Goal: Information Seeking & Learning: Learn about a topic

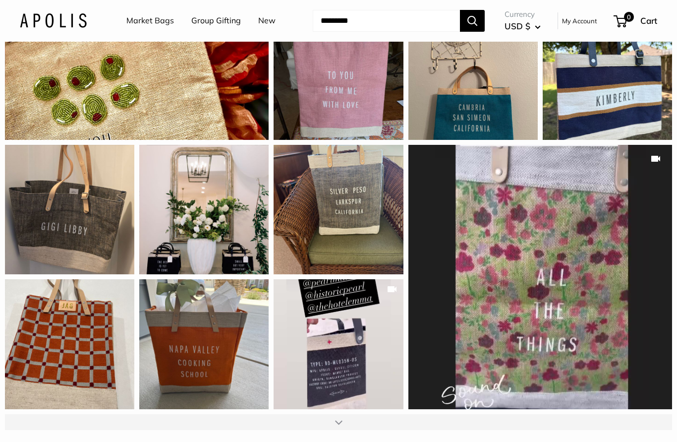
scroll to position [1181, 0]
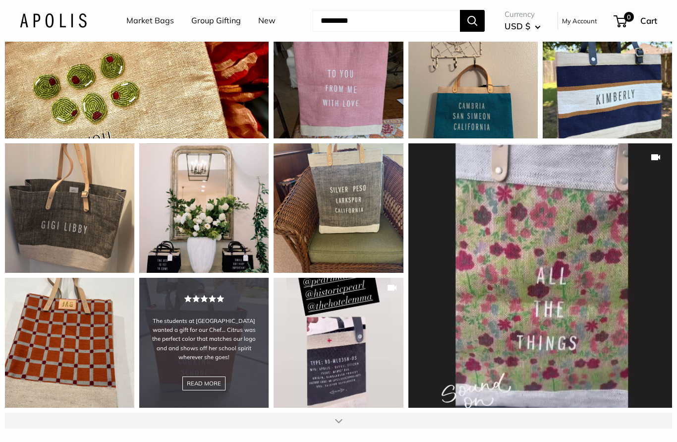
click at [232, 304] on div "The students at [GEOGRAPHIC_DATA] wanted a gift for our Chef… Citrus was the pe…" at bounding box center [203, 342] width 129 height 129
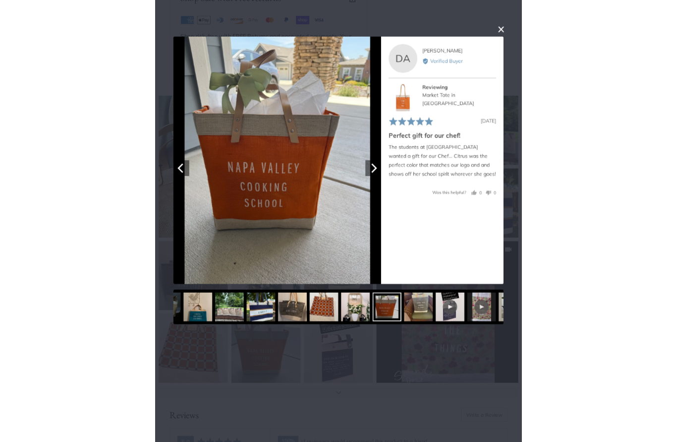
scroll to position [1100, 0]
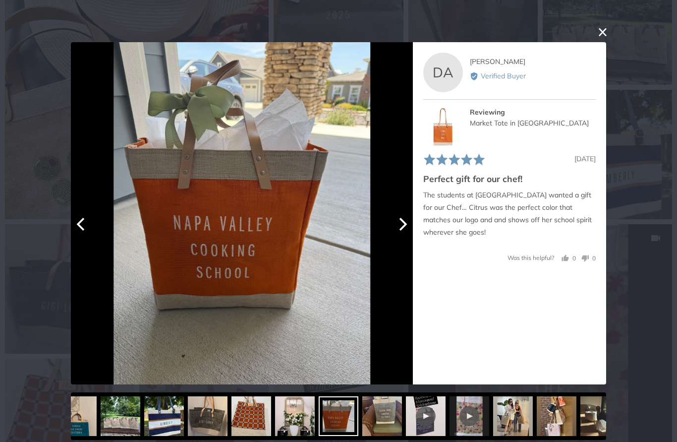
click at [405, 224] on icon "Next" at bounding box center [404, 223] width 8 height 13
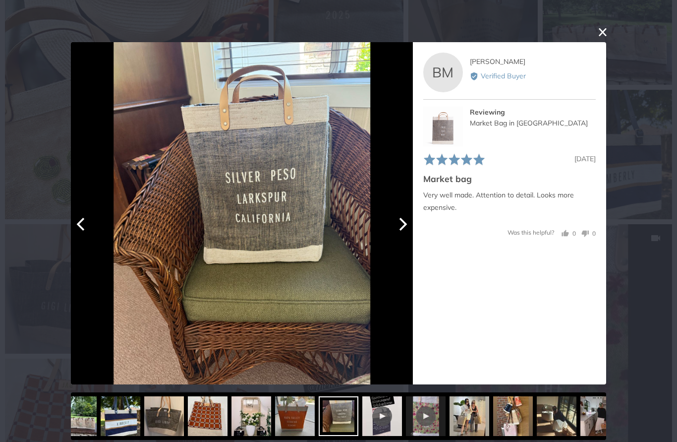
click at [403, 223] on icon "Next" at bounding box center [404, 223] width 8 height 13
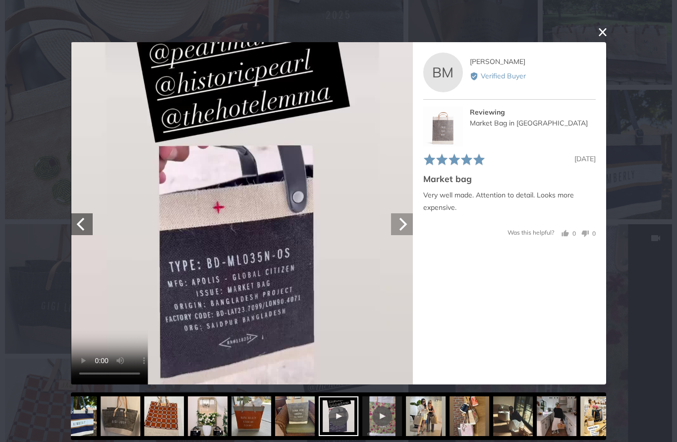
click at [402, 227] on icon "Next" at bounding box center [402, 223] width 13 height 13
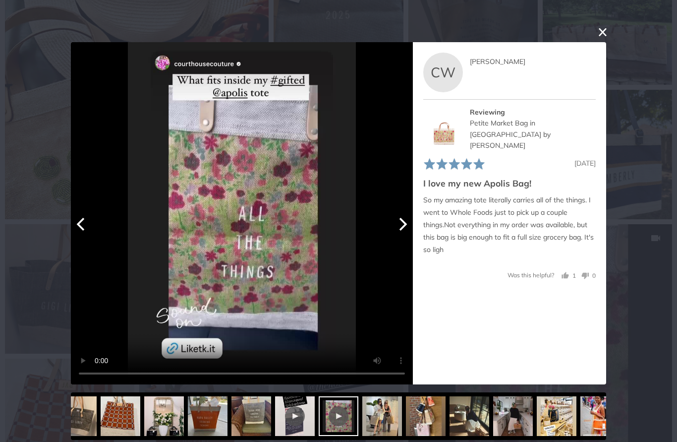
click at [397, 221] on icon "Next" at bounding box center [402, 223] width 13 height 13
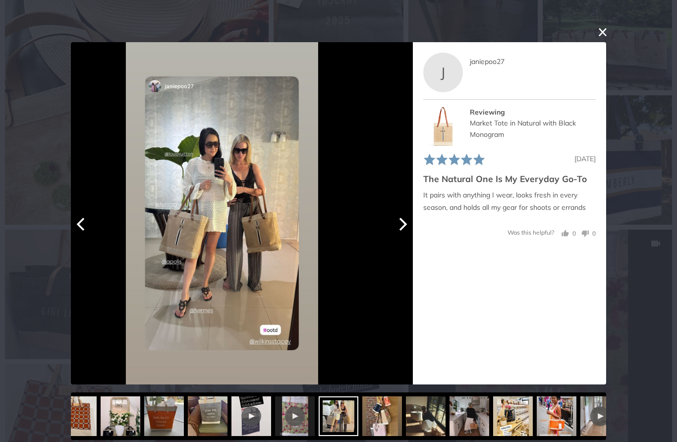
scroll to position [1095, 0]
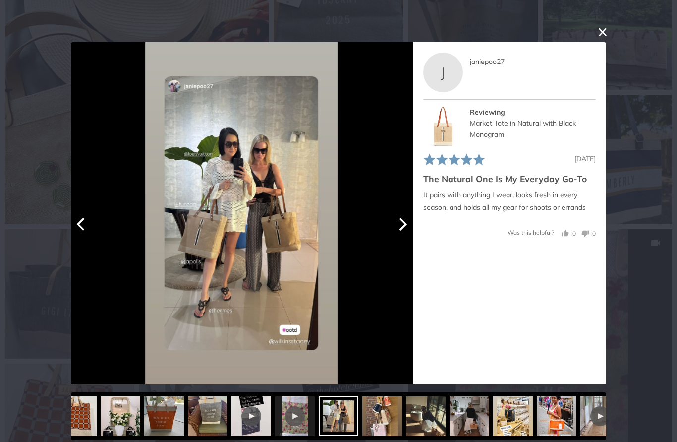
click at [396, 226] on icon "Next" at bounding box center [402, 223] width 13 height 13
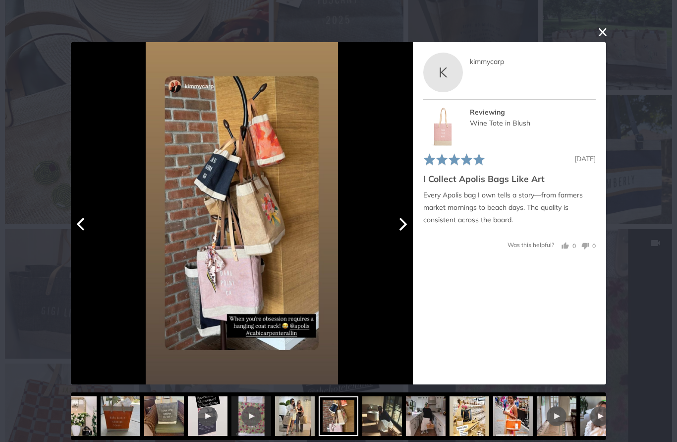
click at [253, 257] on img at bounding box center [242, 213] width 192 height 342
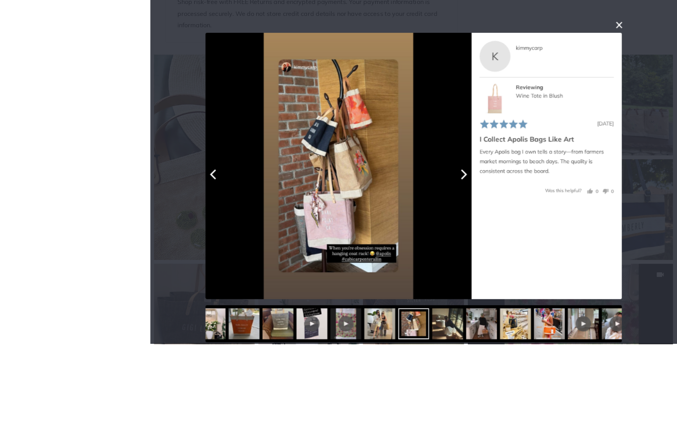
scroll to position [1074, 0]
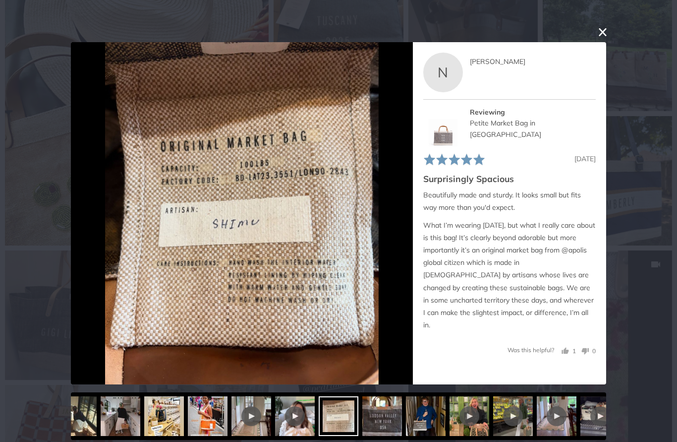
click at [608, 29] on button "close this modal window" at bounding box center [603, 32] width 12 height 12
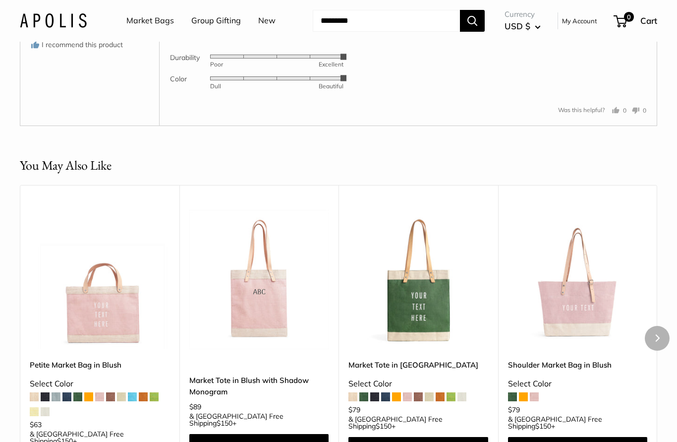
scroll to position [1972, 0]
click at [270, 316] on img at bounding box center [259, 280] width 140 height 140
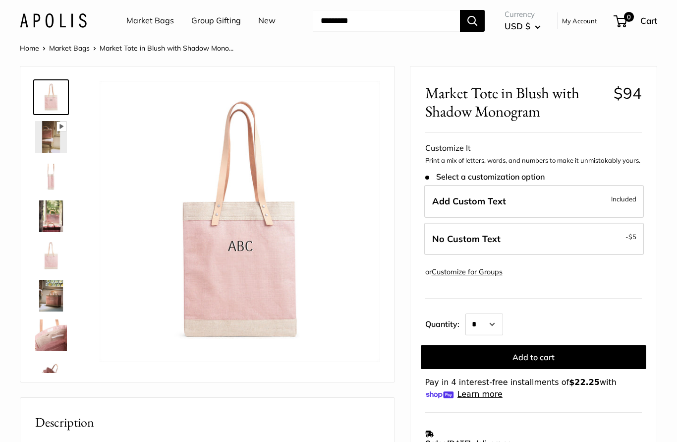
click at [51, 175] on img at bounding box center [51, 177] width 32 height 32
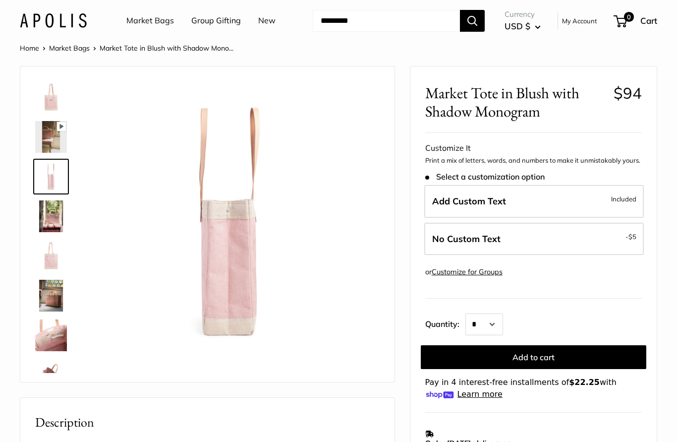
click at [254, 216] on img at bounding box center [230, 221] width 280 height 280
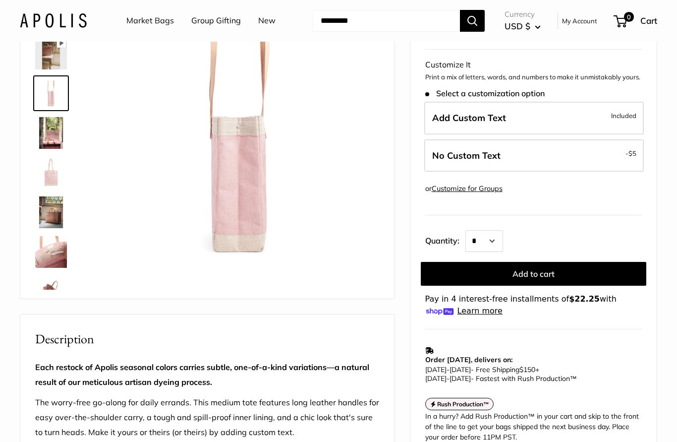
click at [53, 169] on img at bounding box center [51, 173] width 32 height 32
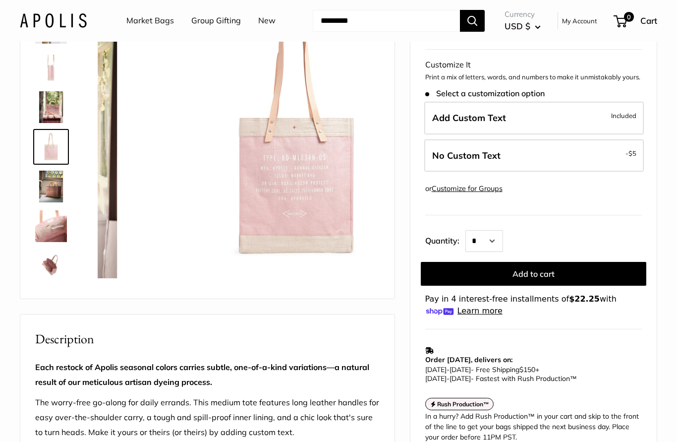
scroll to position [31, 0]
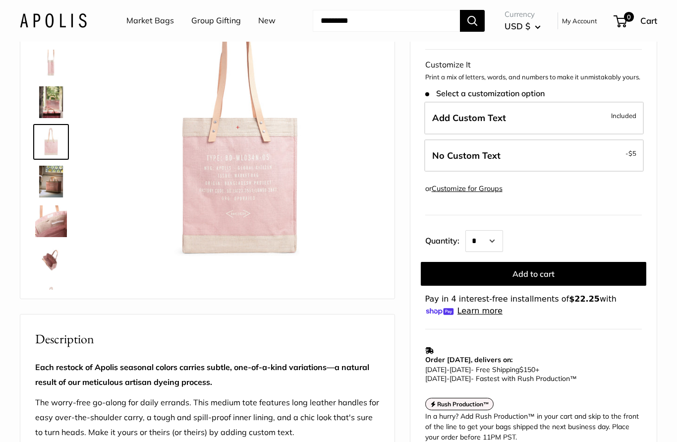
click at [55, 176] on img at bounding box center [51, 182] width 32 height 32
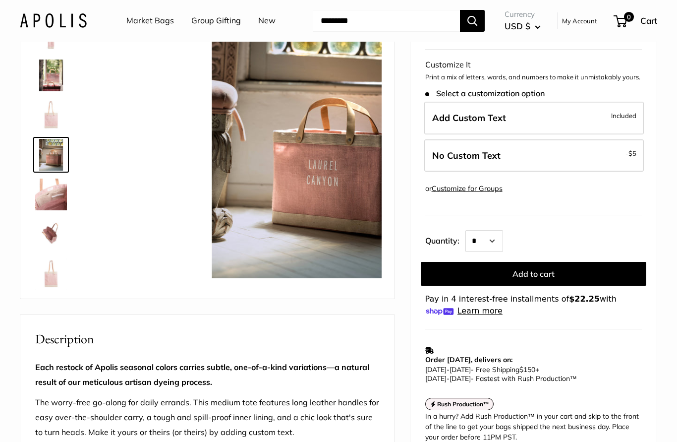
scroll to position [63, 0]
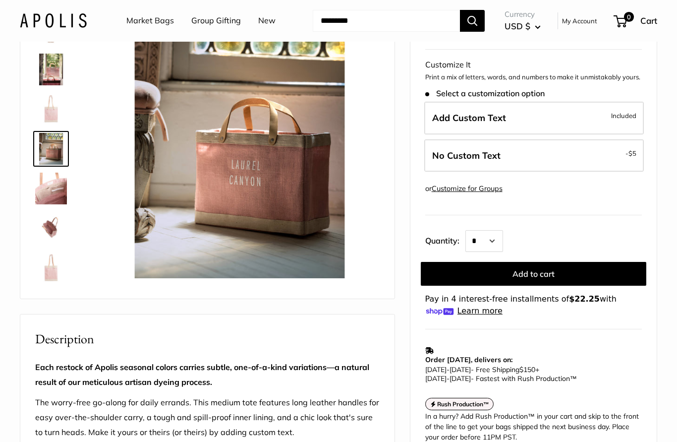
click at [51, 188] on img at bounding box center [51, 189] width 32 height 32
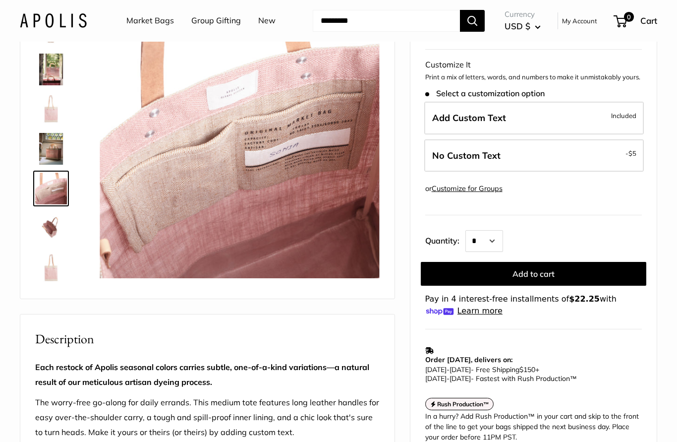
click at [47, 221] on img at bounding box center [51, 228] width 32 height 32
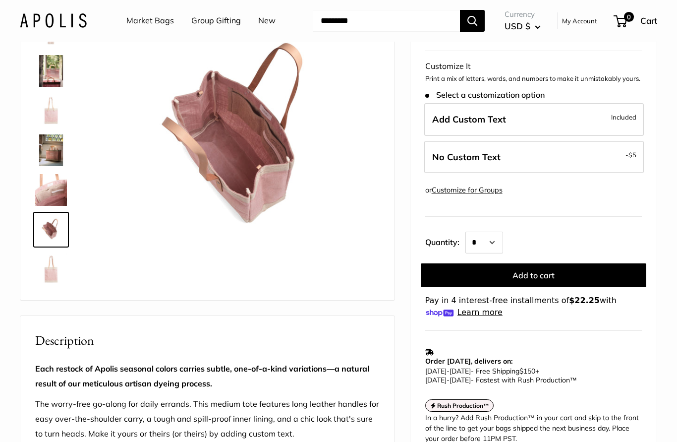
scroll to position [83, 0]
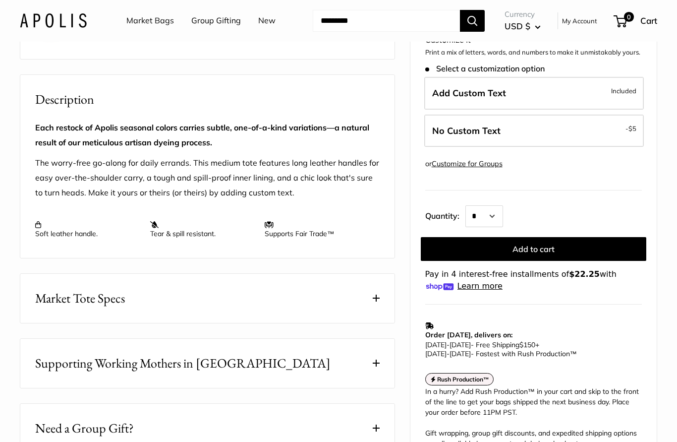
click at [365, 291] on button "Market Tote Specs" at bounding box center [207, 298] width 374 height 49
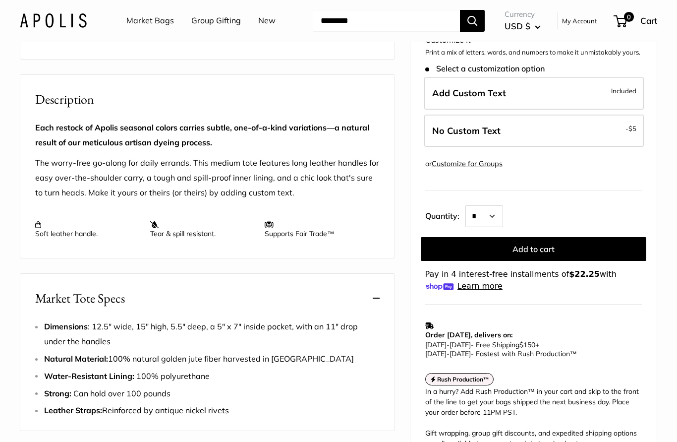
scroll to position [323, 0]
click at [376, 295] on span at bounding box center [376, 297] width 7 height 7
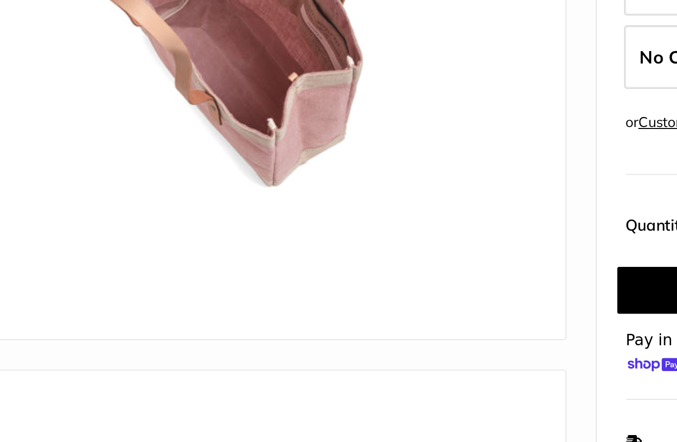
scroll to position [21, 0]
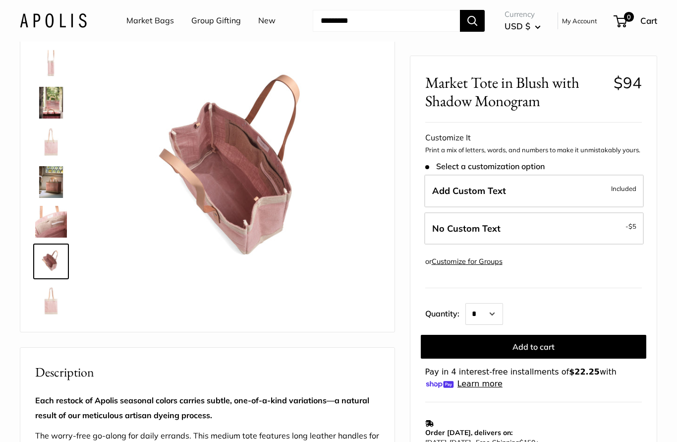
click at [49, 300] on img at bounding box center [51, 302] width 32 height 32
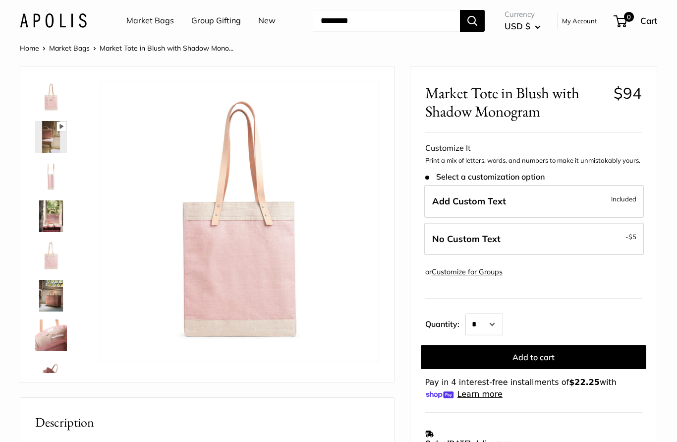
scroll to position [0, 0]
click at [56, 99] on img at bounding box center [51, 97] width 32 height 32
click at [50, 135] on img at bounding box center [51, 137] width 32 height 32
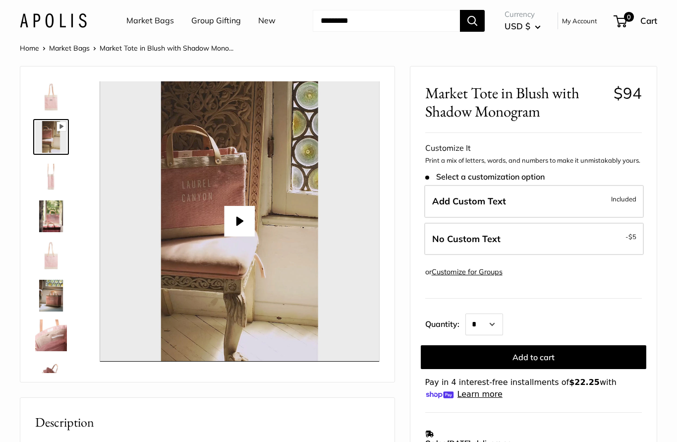
click at [58, 98] on img at bounding box center [51, 97] width 32 height 32
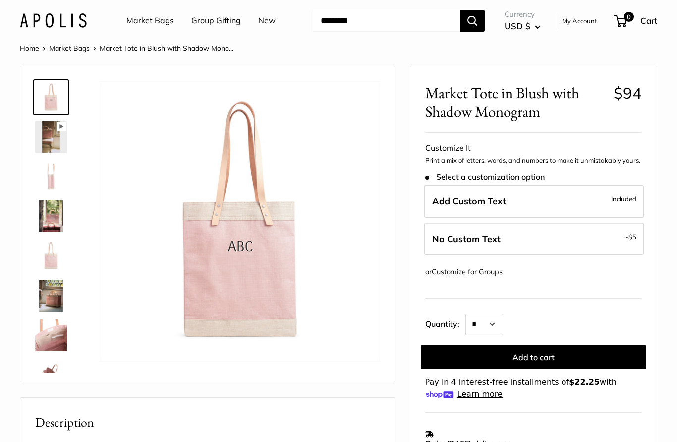
click at [47, 170] on img at bounding box center [51, 177] width 32 height 32
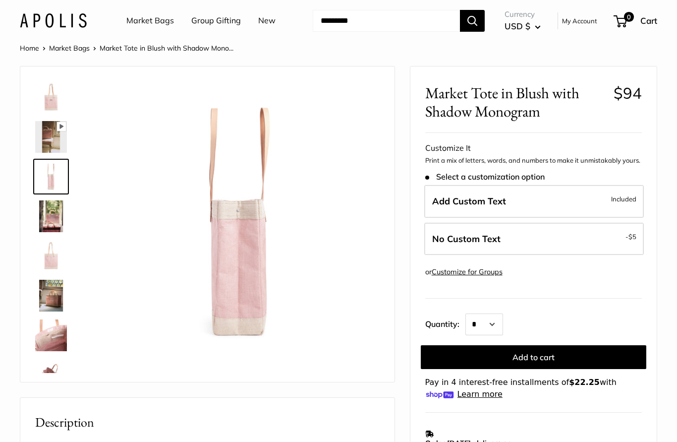
click at [50, 210] on img at bounding box center [51, 216] width 32 height 32
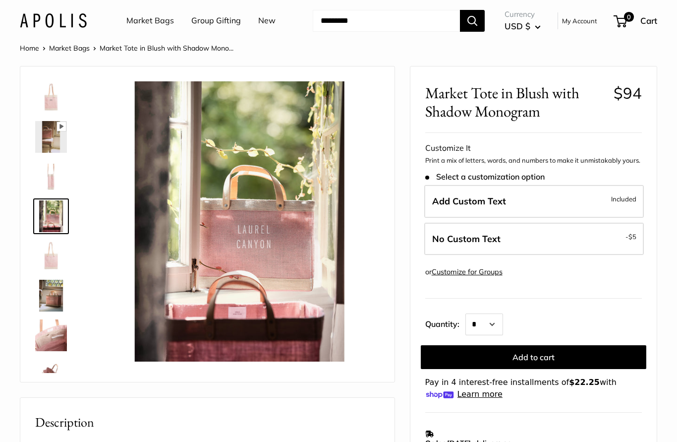
click at [51, 249] on img at bounding box center [51, 256] width 32 height 32
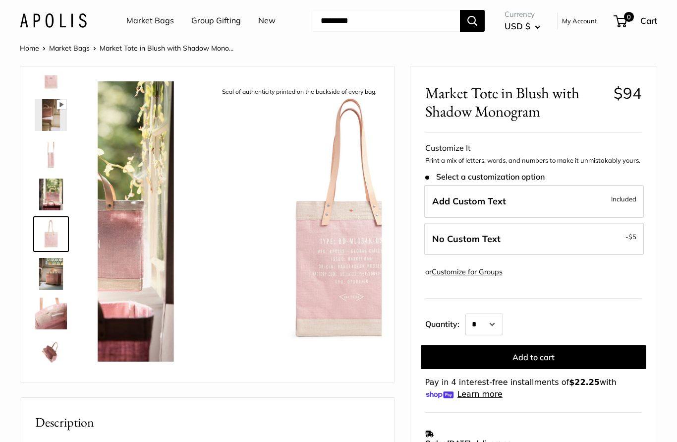
scroll to position [31, 0]
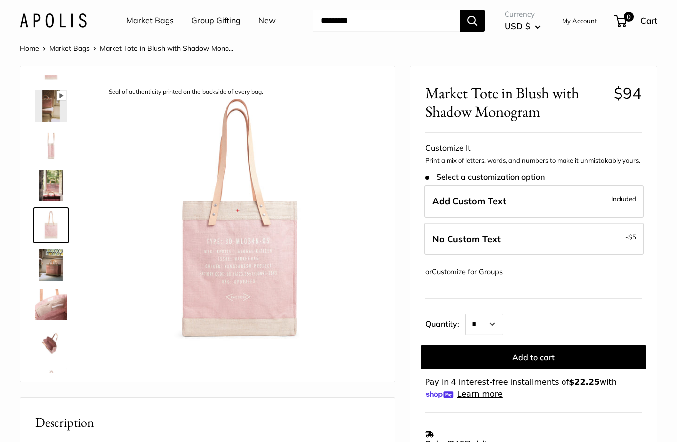
click at [46, 257] on img at bounding box center [51, 265] width 32 height 32
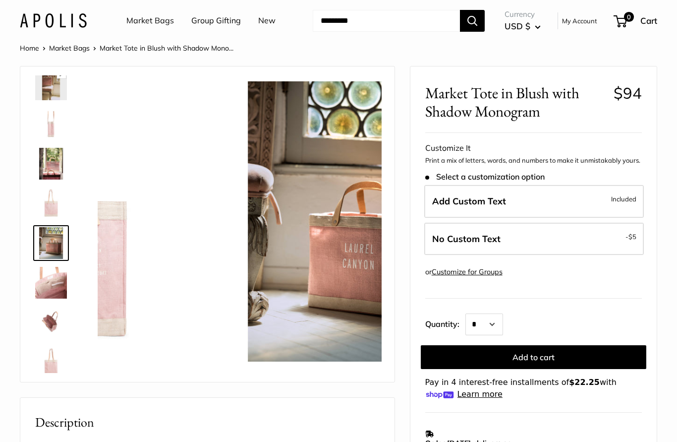
scroll to position [63, 0]
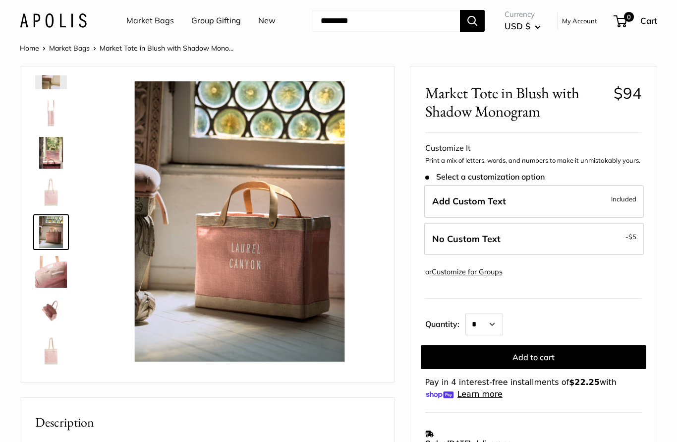
click at [50, 274] on img at bounding box center [51, 272] width 32 height 32
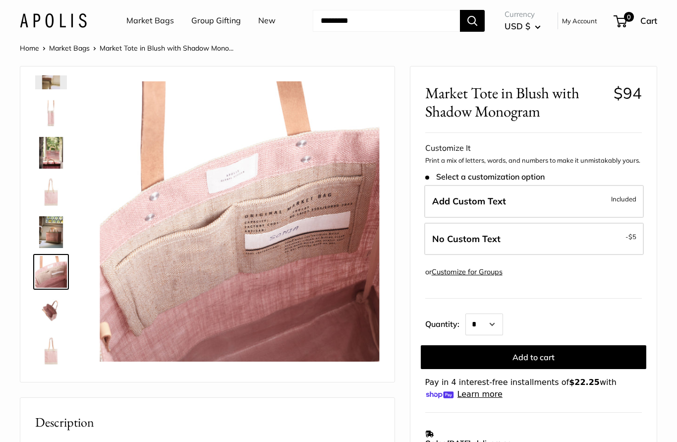
click at [49, 308] on img at bounding box center [51, 311] width 32 height 32
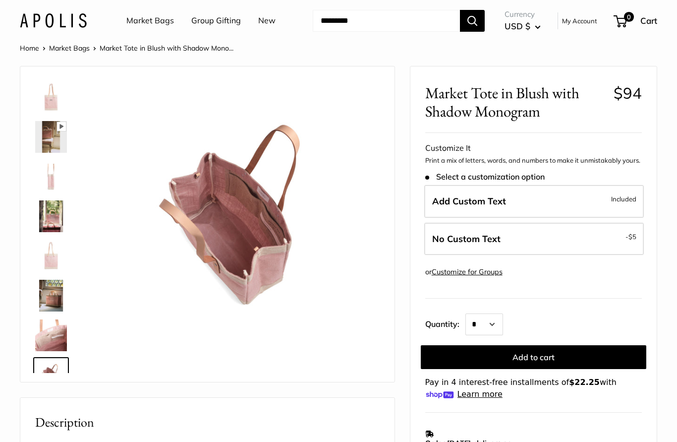
scroll to position [0, 0]
click at [45, 92] on img at bounding box center [51, 97] width 32 height 32
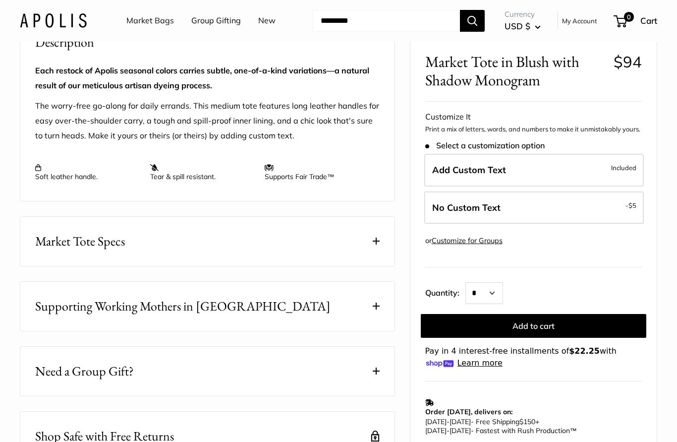
scroll to position [380, 0]
